Goal: Task Accomplishment & Management: Manage account settings

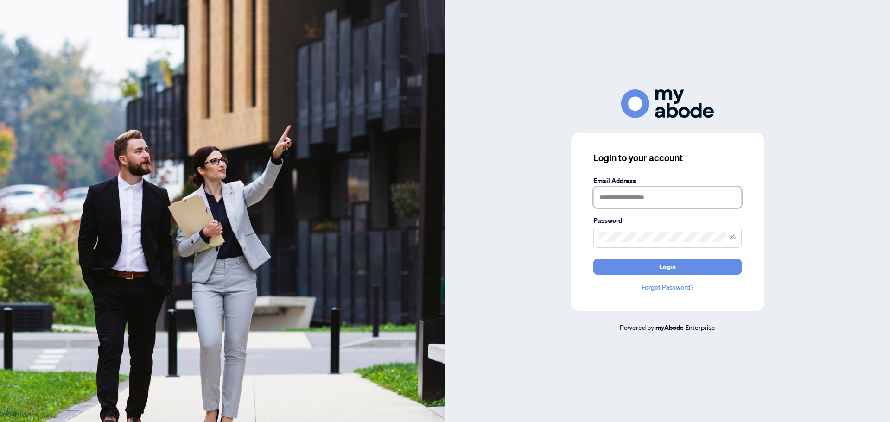
click at [635, 197] on input "text" at bounding box center [667, 197] width 148 height 21
type input "**********"
click at [633, 231] on span at bounding box center [667, 237] width 148 height 21
click at [593, 259] on button "Login" at bounding box center [667, 267] width 148 height 16
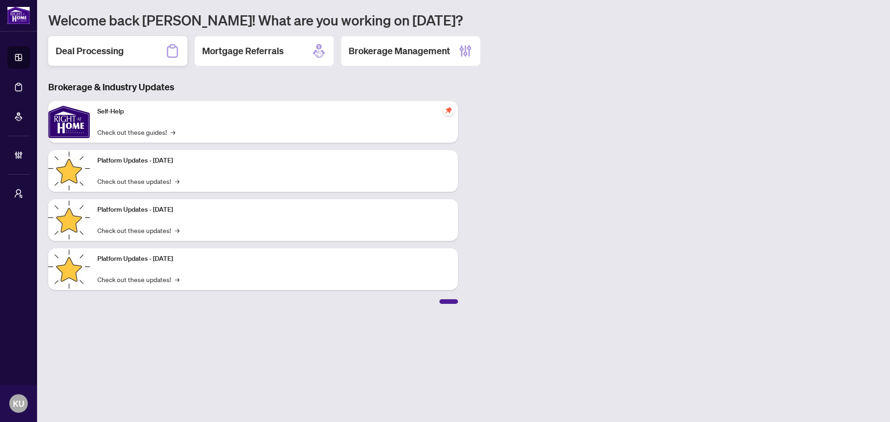
click at [133, 56] on div "Deal Processing" at bounding box center [117, 51] width 139 height 30
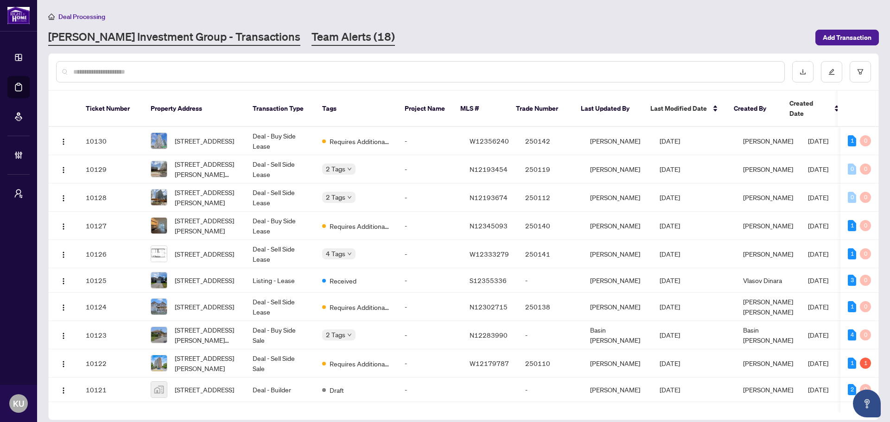
click at [311, 35] on link "Team Alerts (18)" at bounding box center [352, 37] width 83 height 17
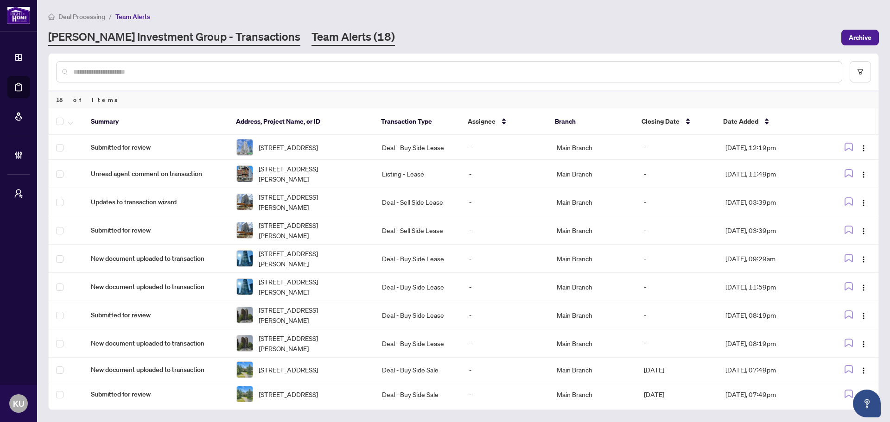
click at [207, 40] on link "[PERSON_NAME] Investment Group - Transactions" at bounding box center [174, 37] width 252 height 17
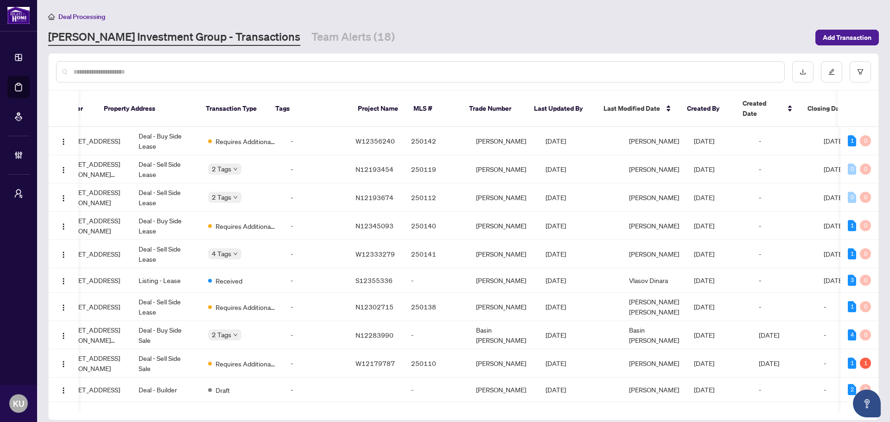
scroll to position [0, 114]
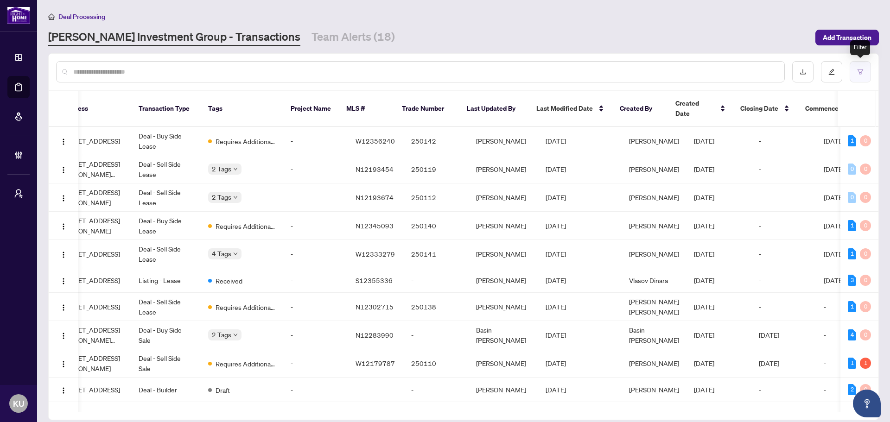
click at [855, 68] on button "button" at bounding box center [859, 71] width 21 height 21
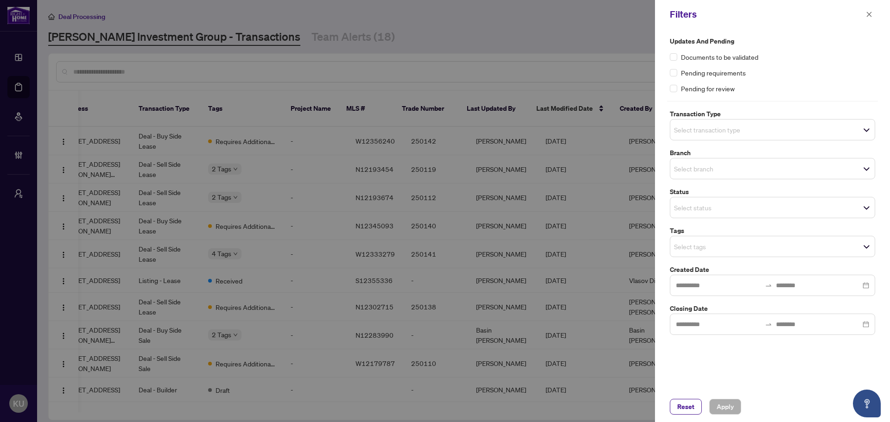
click at [767, 249] on span "Select tags" at bounding box center [772, 246] width 204 height 13
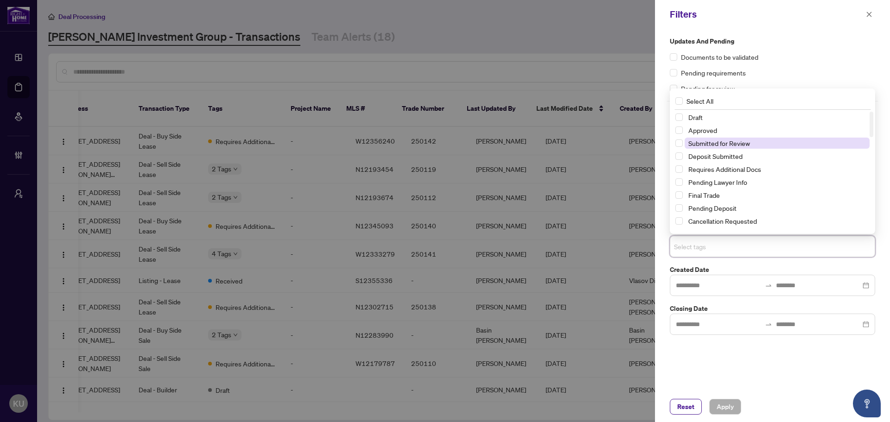
click at [724, 145] on span "Submitted for Review" at bounding box center [719, 143] width 62 height 8
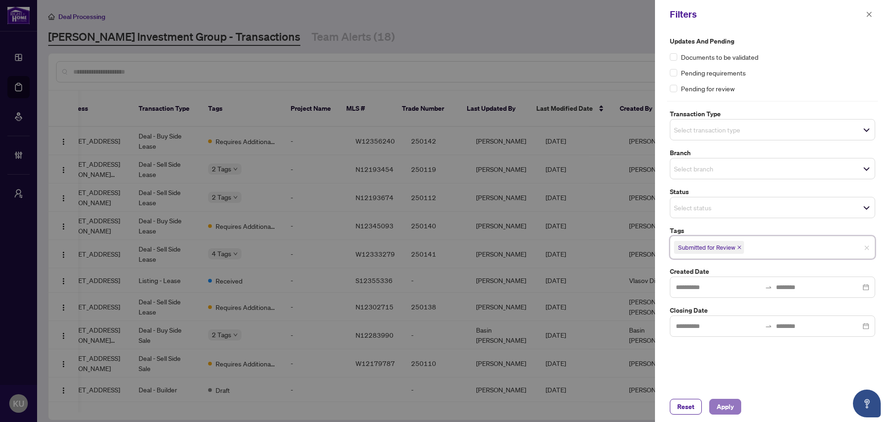
click at [732, 411] on span "Apply" at bounding box center [724, 406] width 17 height 15
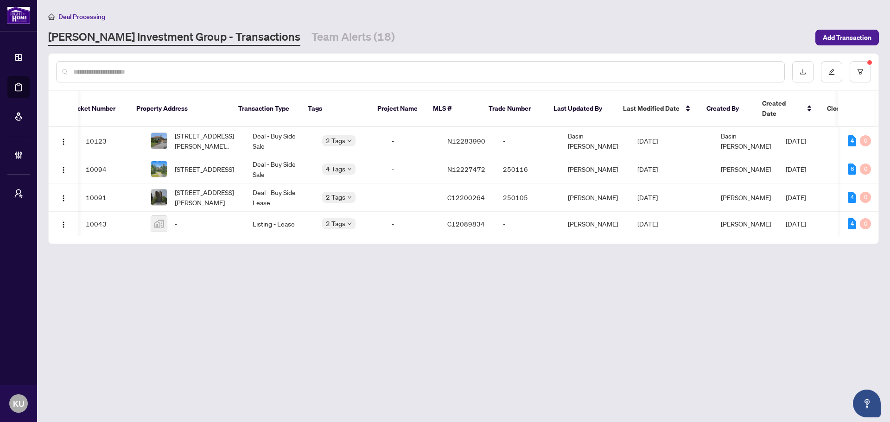
scroll to position [0, 0]
